Goal: Check status: Check status

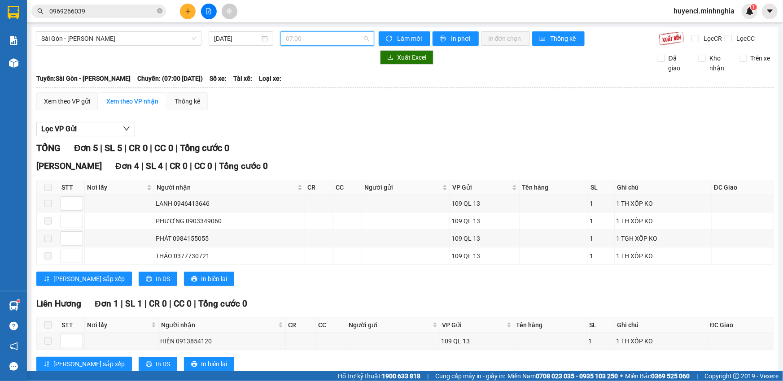
click at [343, 35] on span "07:00" at bounding box center [327, 38] width 83 height 13
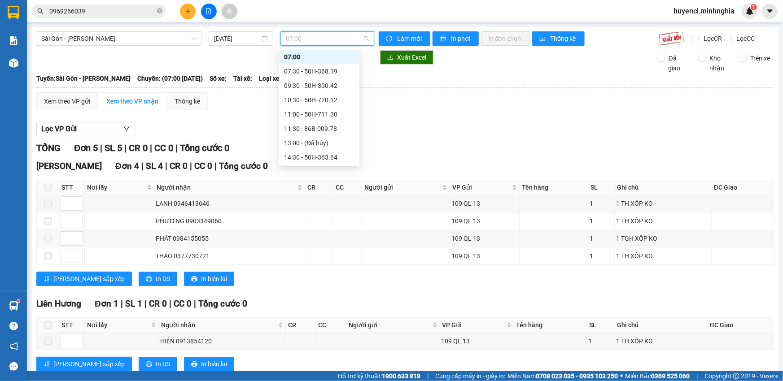
scroll to position [55, 0]
click at [341, 121] on div "14:30 - 50H-363.64" at bounding box center [319, 117] width 70 height 10
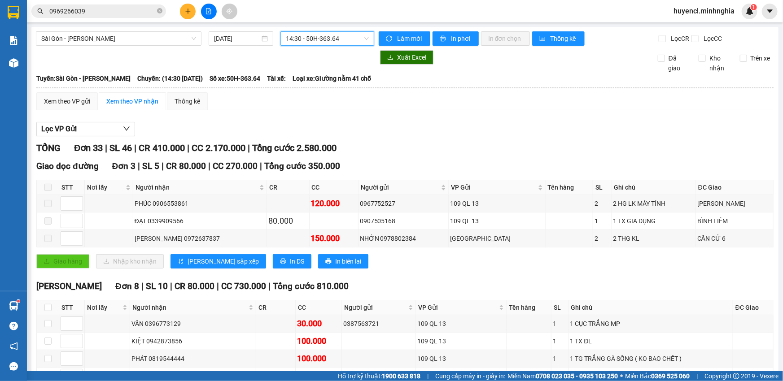
click at [347, 40] on span "14:30 - 50H-363.64" at bounding box center [327, 38] width 83 height 13
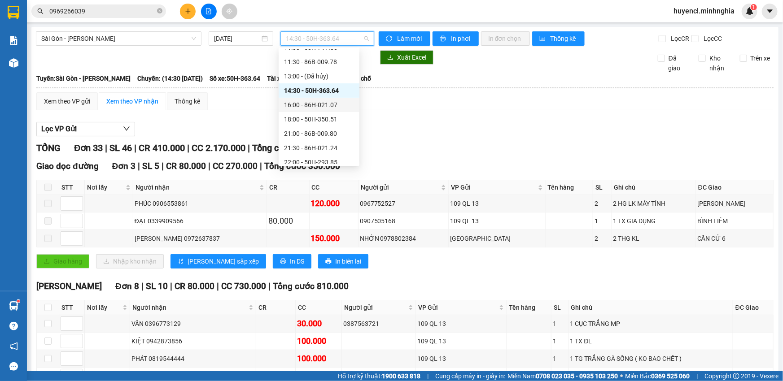
scroll to position [86, 0]
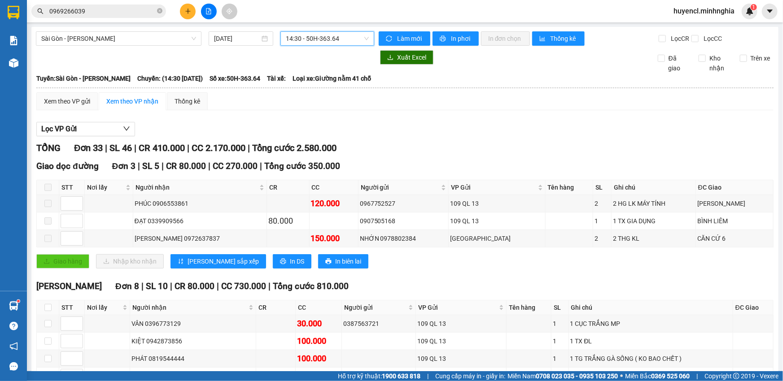
click at [346, 32] on span "14:30 - 50H-363.64" at bounding box center [327, 38] width 83 height 13
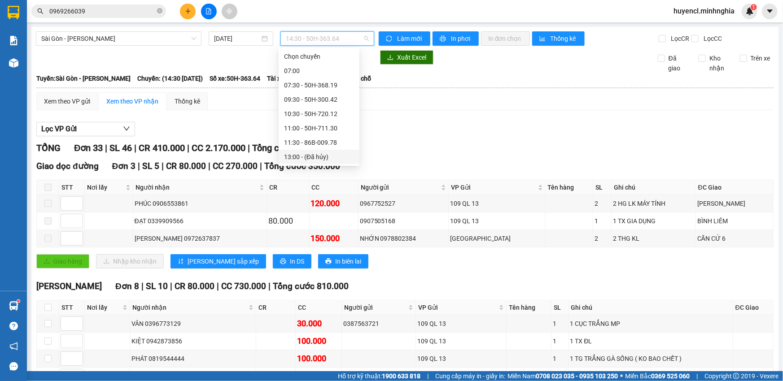
scroll to position [0, 0]
click at [334, 98] on div "09:30 - 50H-300.42" at bounding box center [319, 100] width 70 height 10
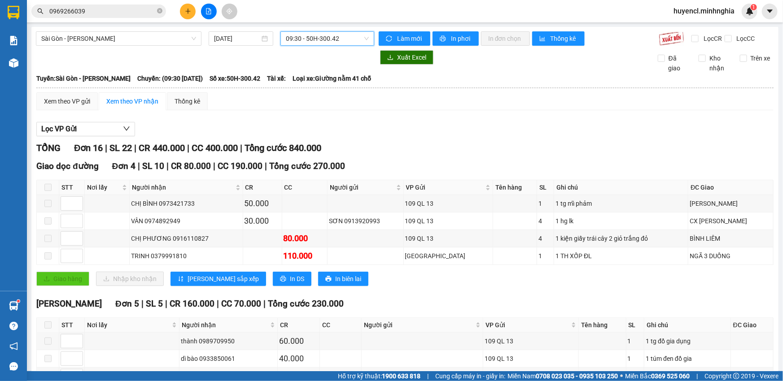
click at [295, 35] on span "09:30 - 50H-300.42" at bounding box center [327, 38] width 83 height 13
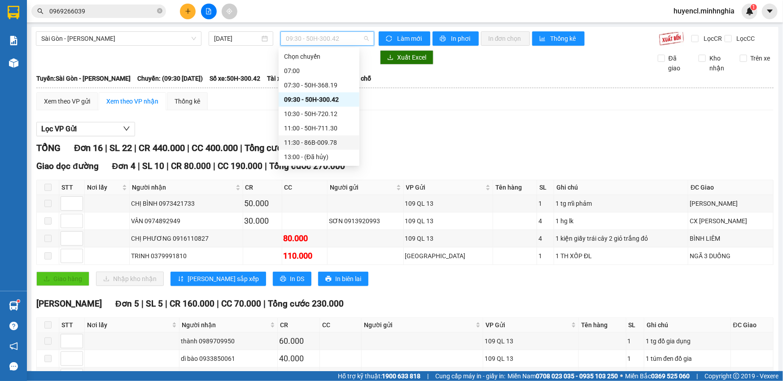
click at [338, 140] on div "11:30 - 86B-009.78" at bounding box center [319, 143] width 70 height 10
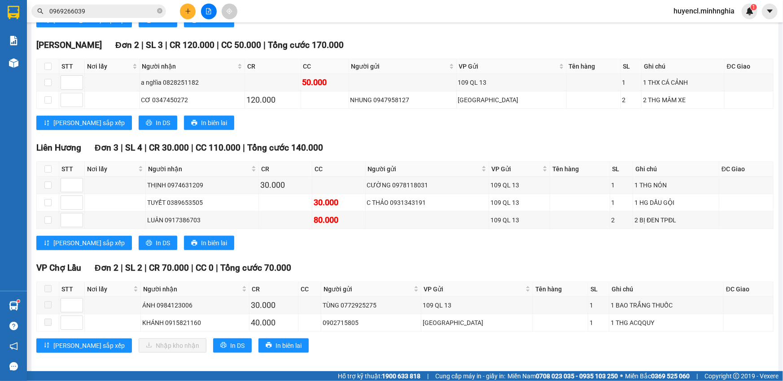
scroll to position [331, 0]
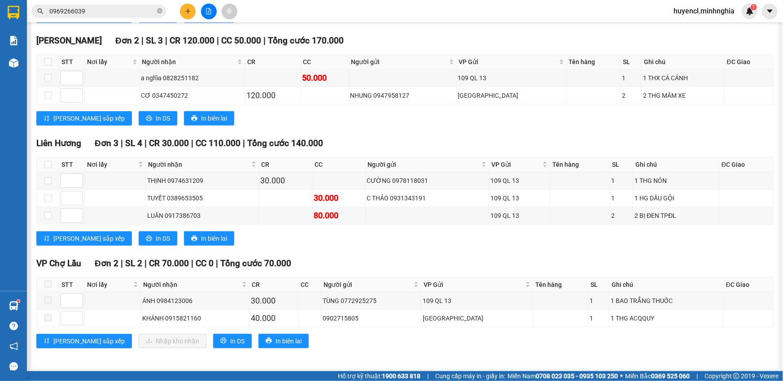
click at [125, 12] on input "0969266039" at bounding box center [102, 11] width 106 height 10
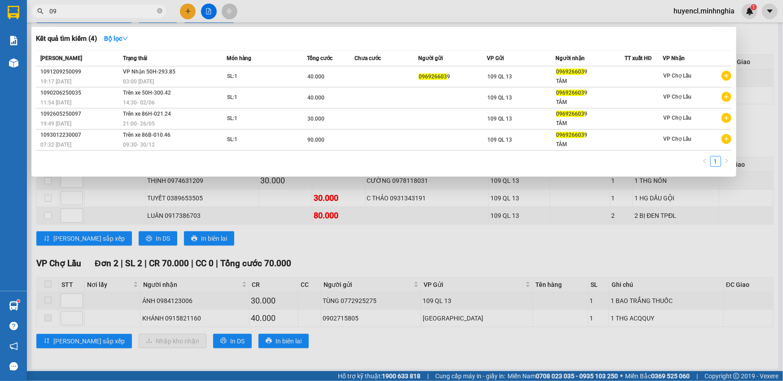
type input "0"
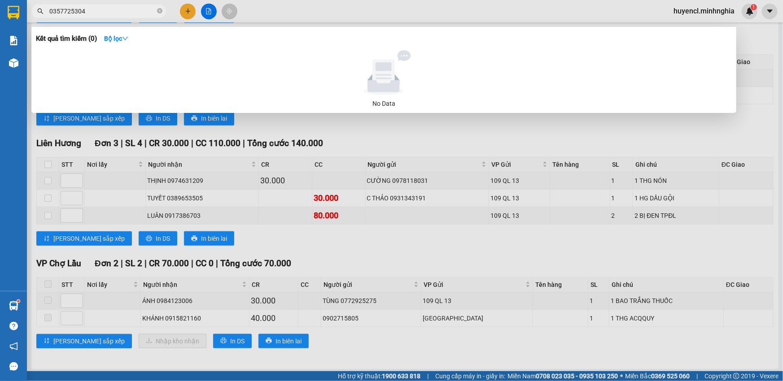
type input "0357725304"
